Goal: Browse casually

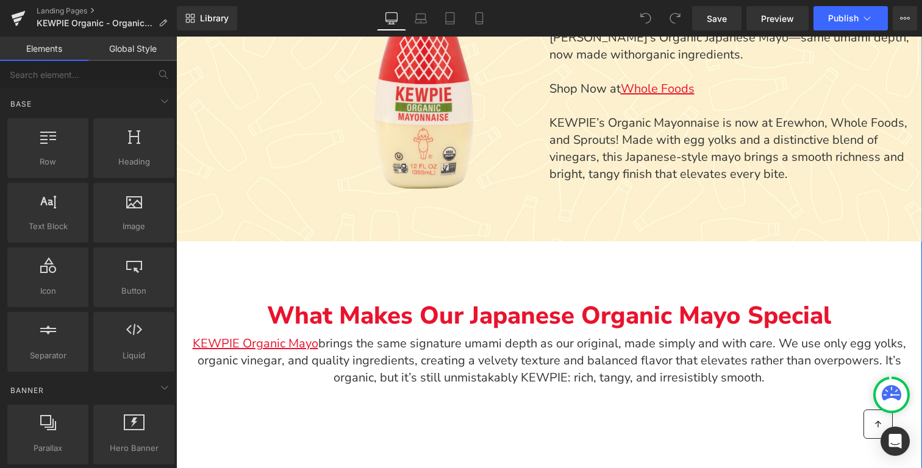
scroll to position [734, 0]
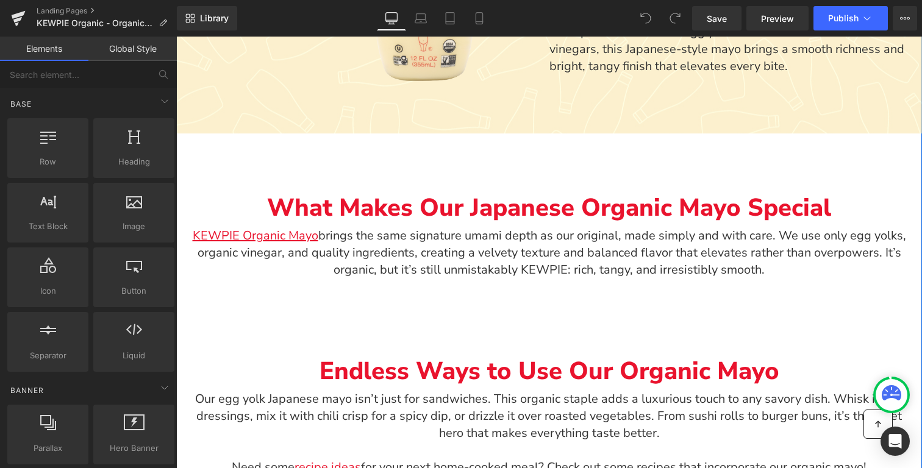
click at [656, 271] on p "KEWPIE Organic Mayo brings the same signature umami depth as our original, made…" at bounding box center [550, 253] width 714 height 51
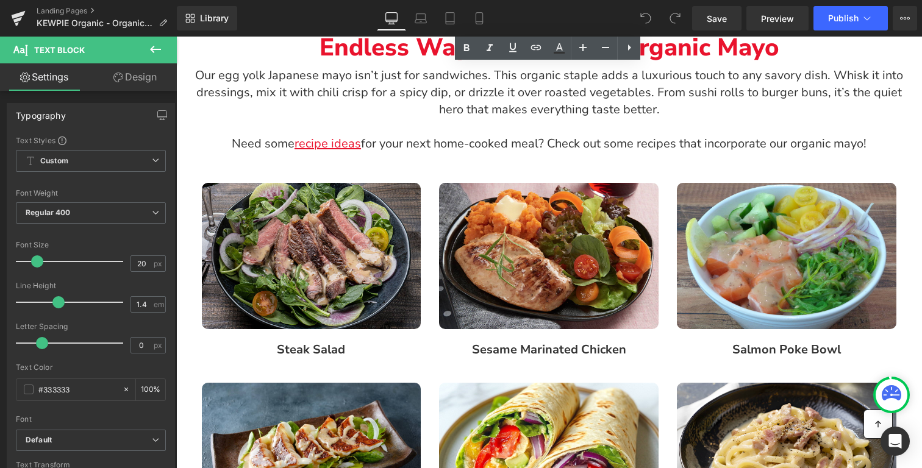
scroll to position [1439, 0]
